Goal: Task Accomplishment & Management: Complete application form

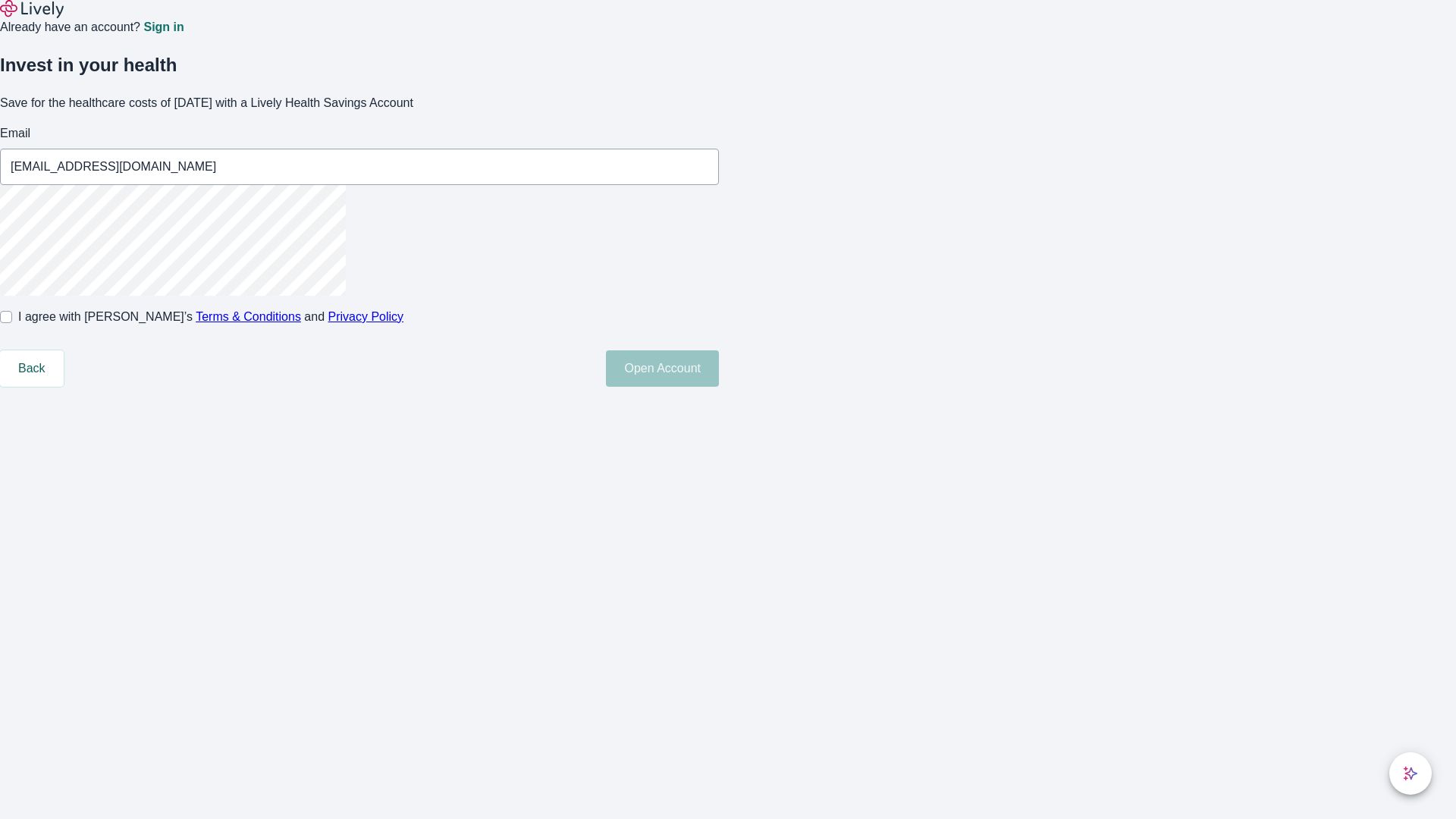
click at [12, 323] on input "I agree with Lively’s Terms & Conditions and Privacy Policy" at bounding box center [6, 316] width 12 height 12
checkbox input "true"
click at [719, 387] on button "Open Account" at bounding box center [662, 367] width 113 height 36
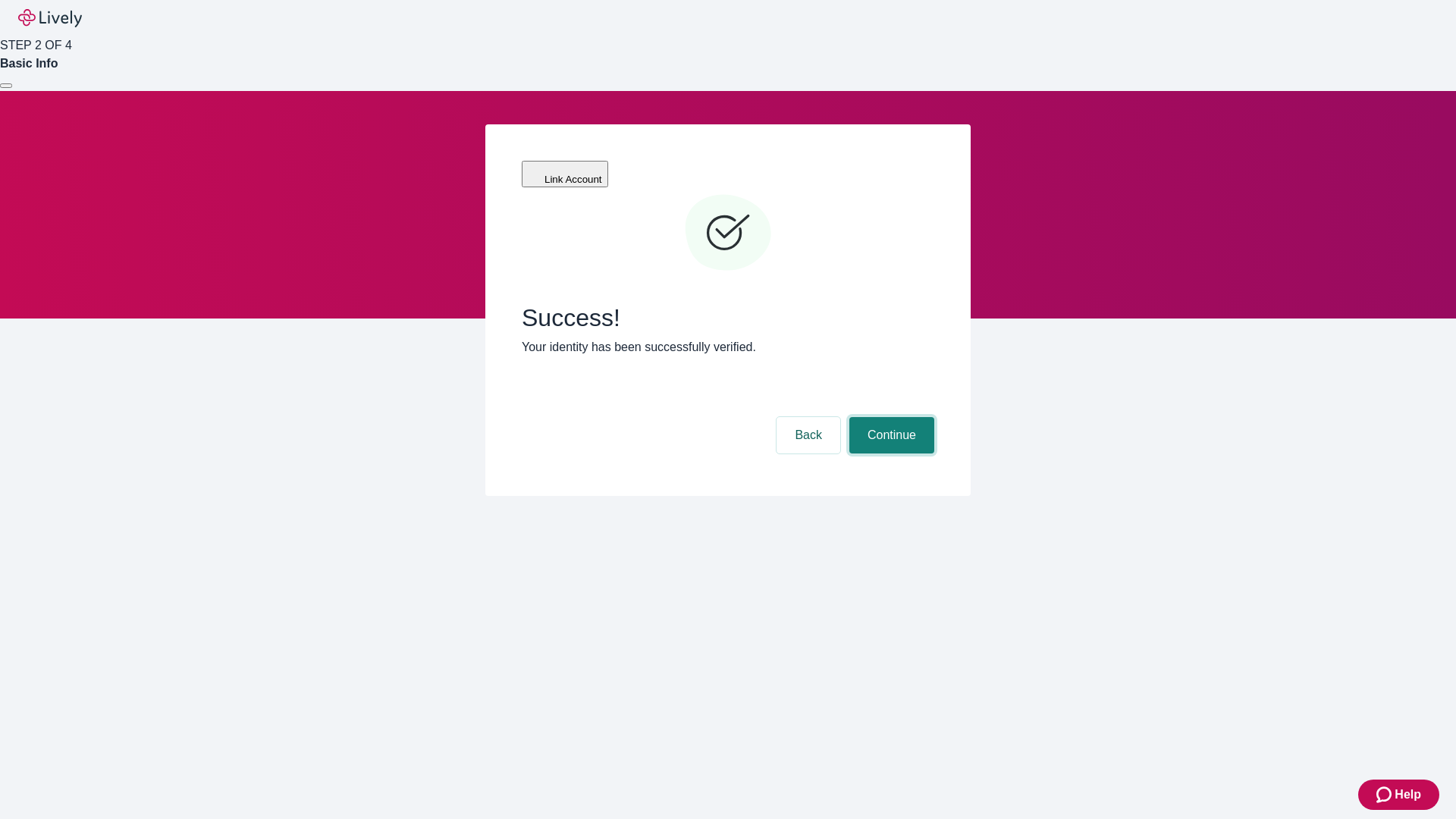
click at [890, 417] on button "Continue" at bounding box center [891, 435] width 85 height 36
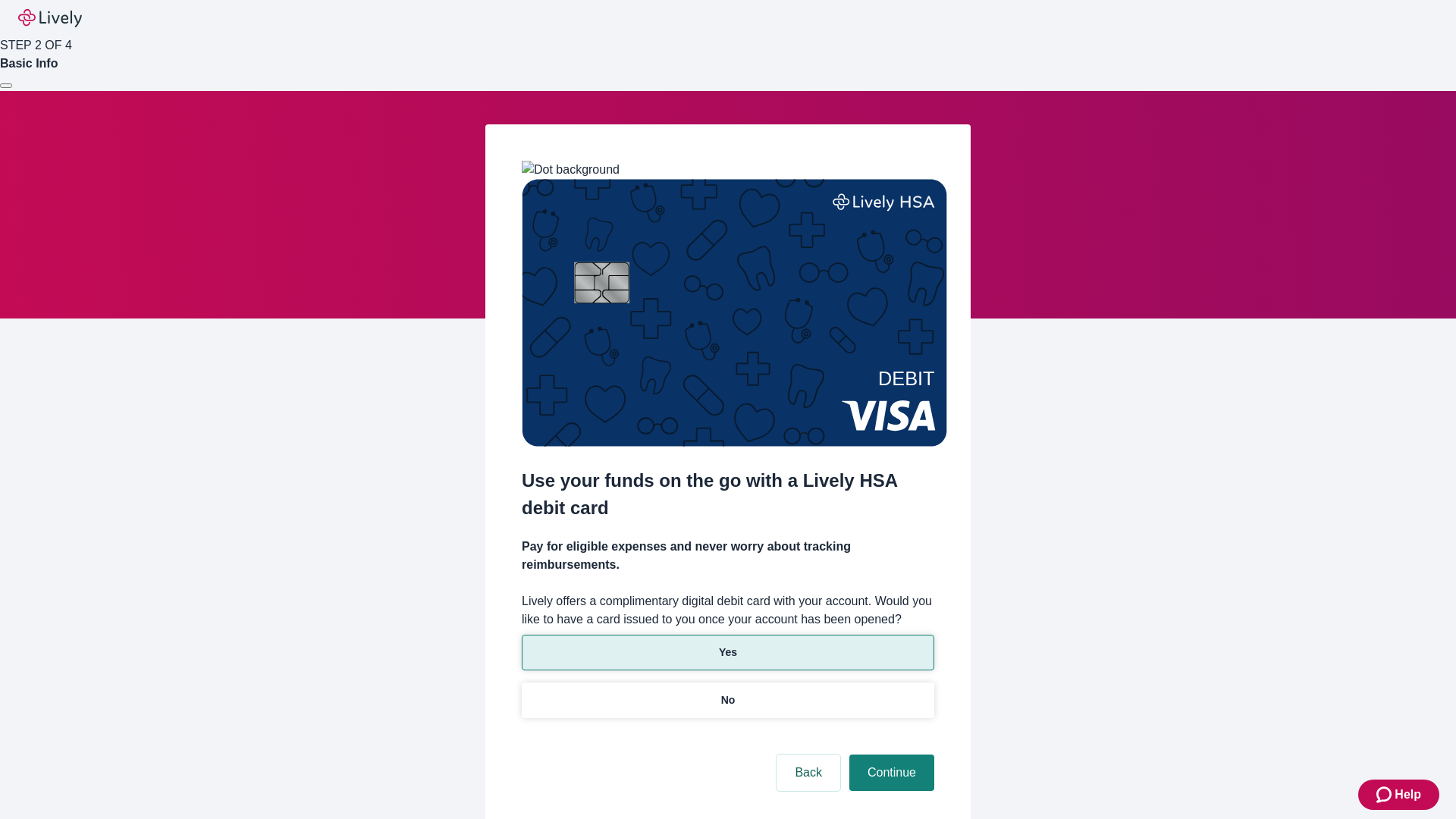
click at [728, 644] on p "Yes" at bounding box center [728, 651] width 19 height 16
click at [890, 754] on button "Continue" at bounding box center [891, 772] width 85 height 36
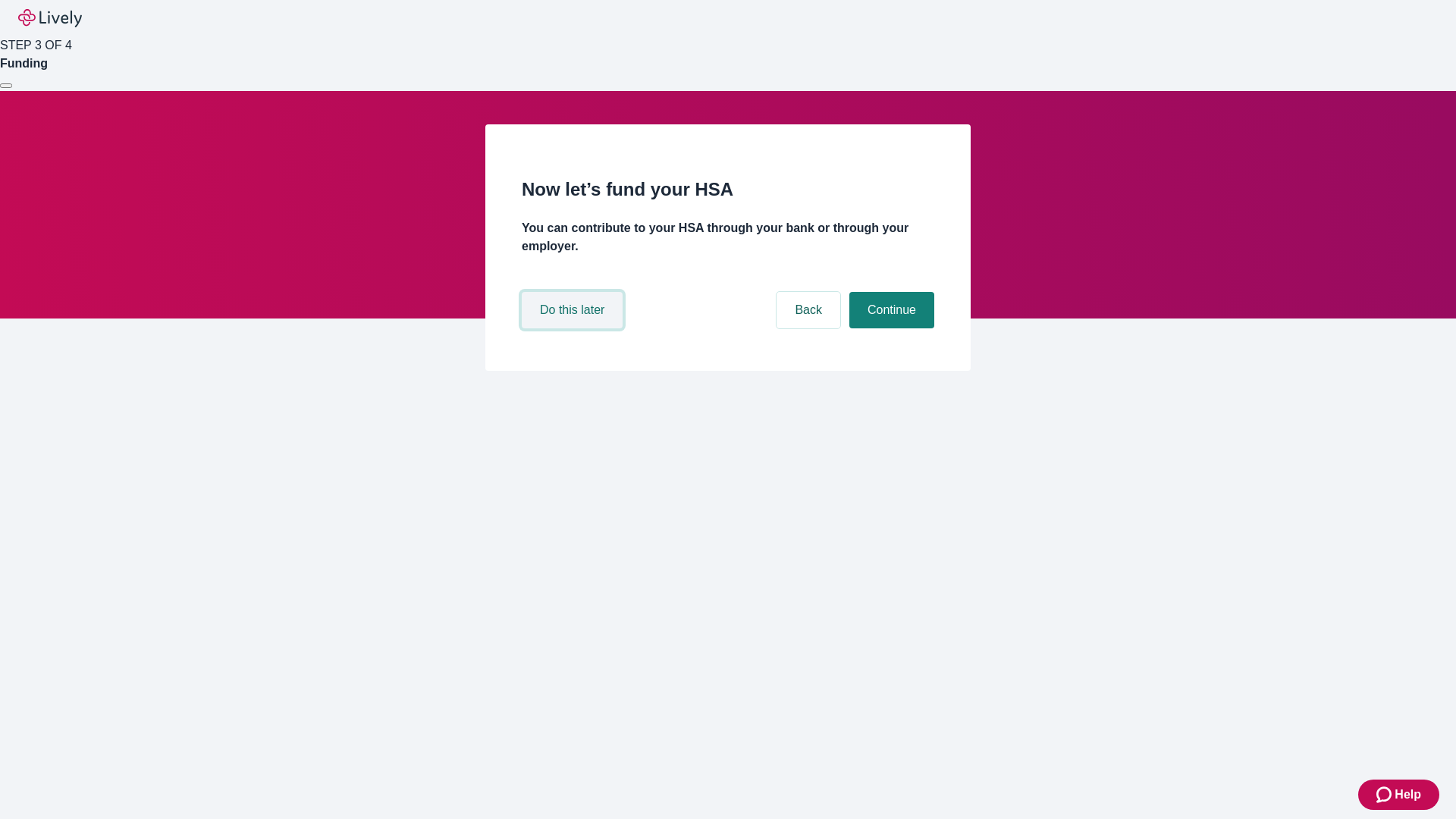
click at [574, 329] on button "Do this later" at bounding box center [572, 309] width 101 height 36
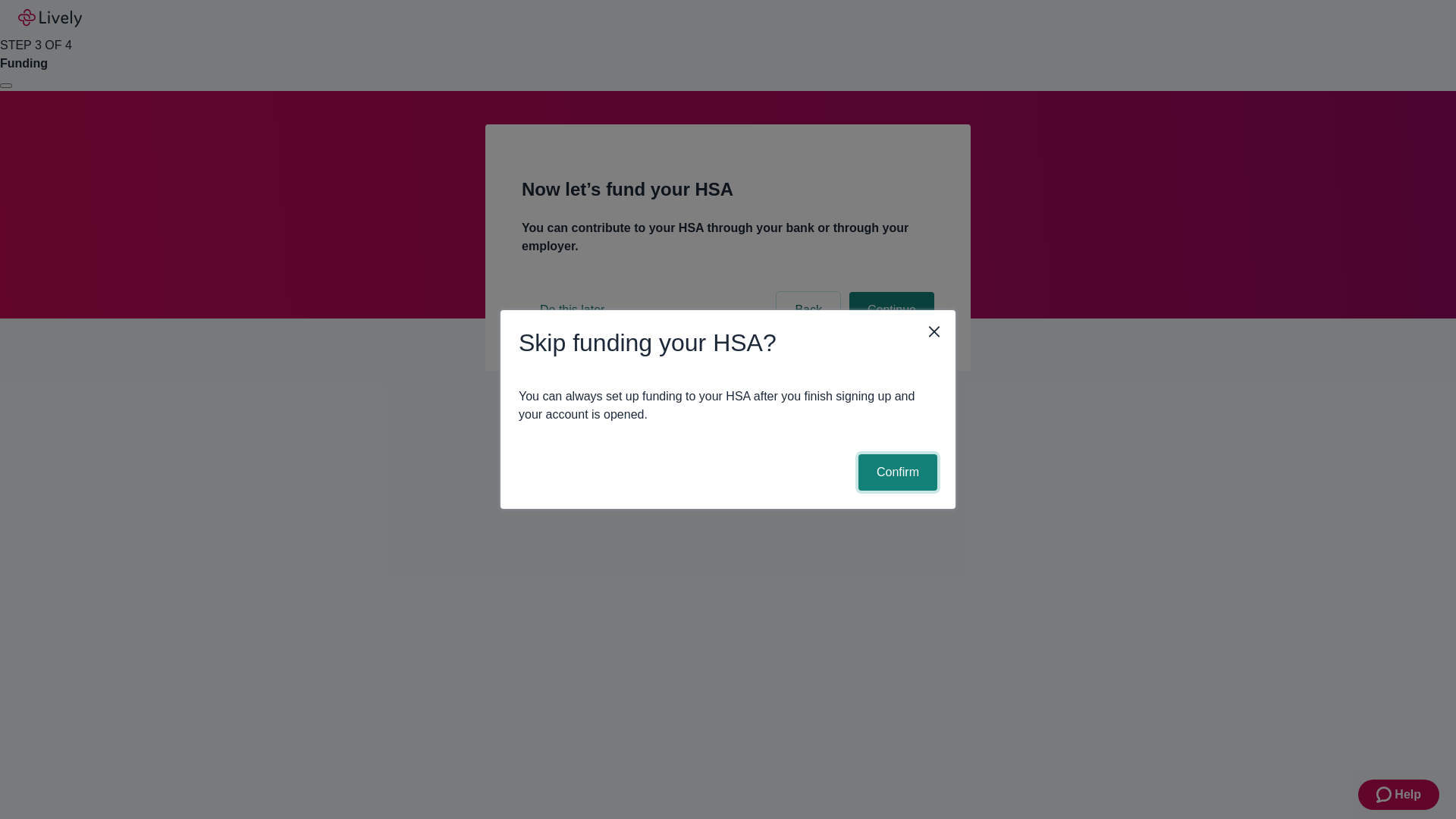
click at [895, 472] on button "Confirm" at bounding box center [897, 472] width 79 height 36
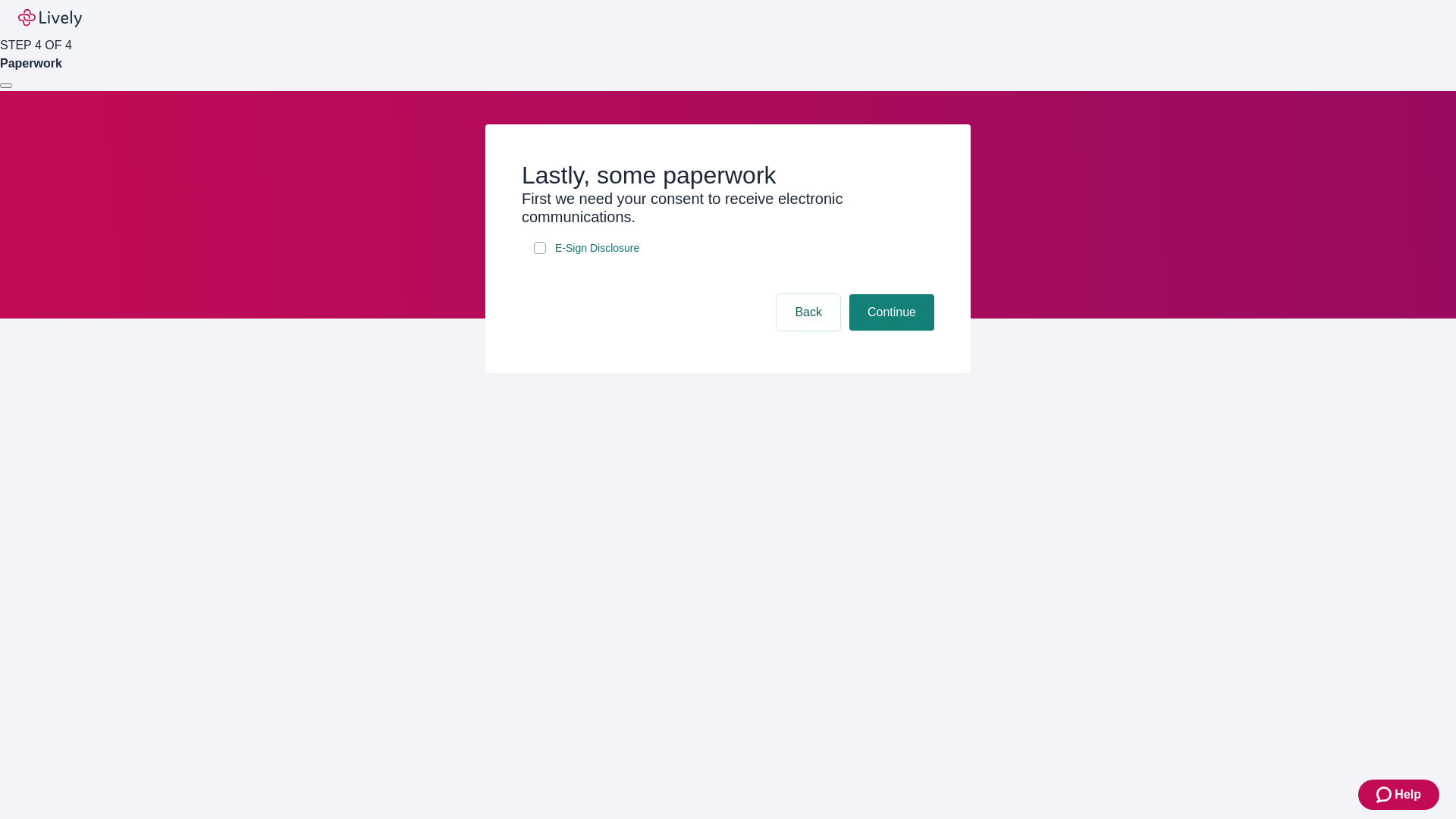
click at [540, 254] on input "E-Sign Disclosure" at bounding box center [540, 247] width 12 height 12
checkbox input "true"
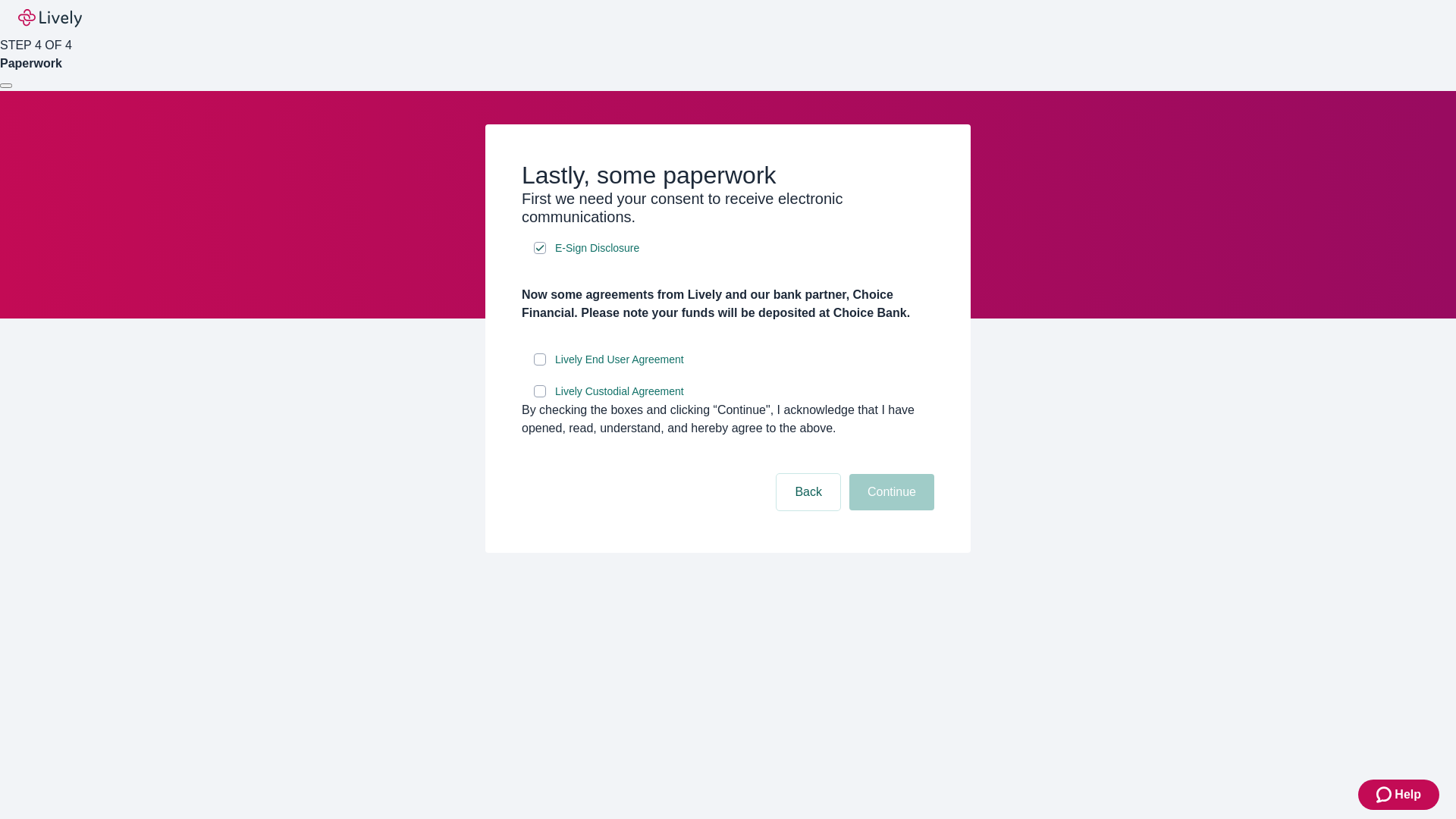
click at [540, 366] on input "Lively End User Agreement" at bounding box center [540, 359] width 12 height 12
checkbox input "true"
click at [540, 397] on input "Lively Custodial Agreement" at bounding box center [540, 391] width 12 height 12
checkbox input "true"
click at [890, 510] on button "Continue" at bounding box center [891, 491] width 85 height 36
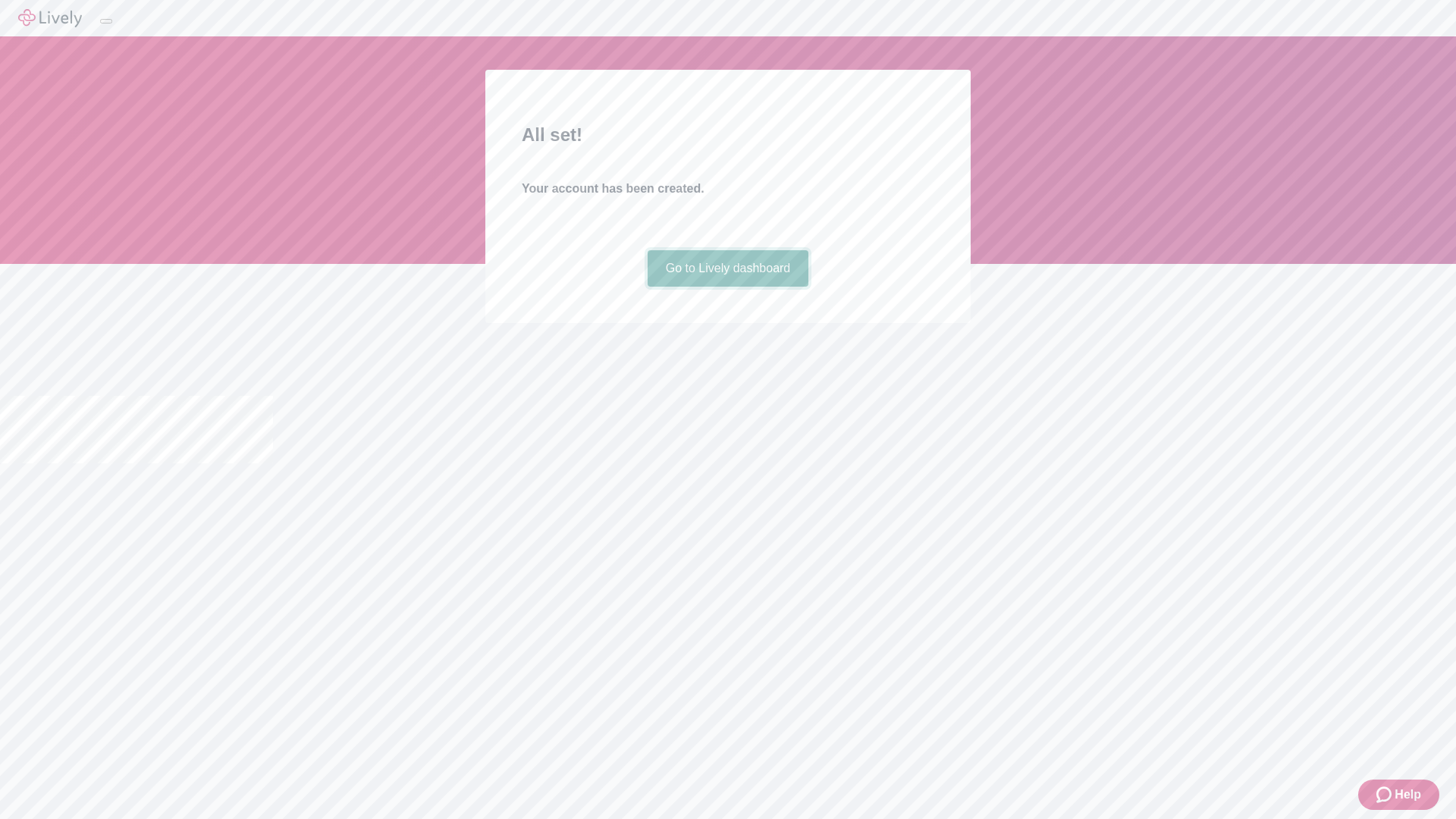
click at [728, 287] on link "Go to Lively dashboard" at bounding box center [728, 267] width 161 height 36
